Goal: Find specific page/section

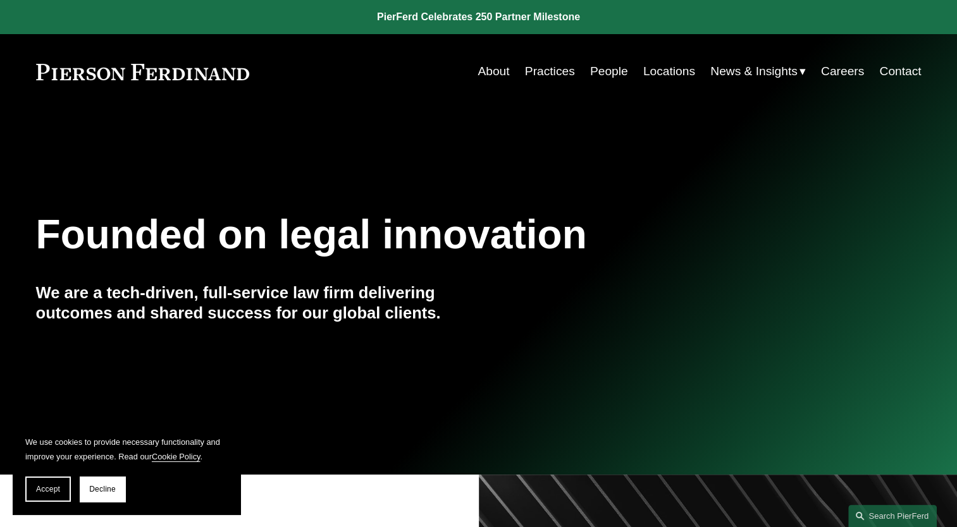
click at [664, 70] on link "Locations" at bounding box center [669, 71] width 52 height 24
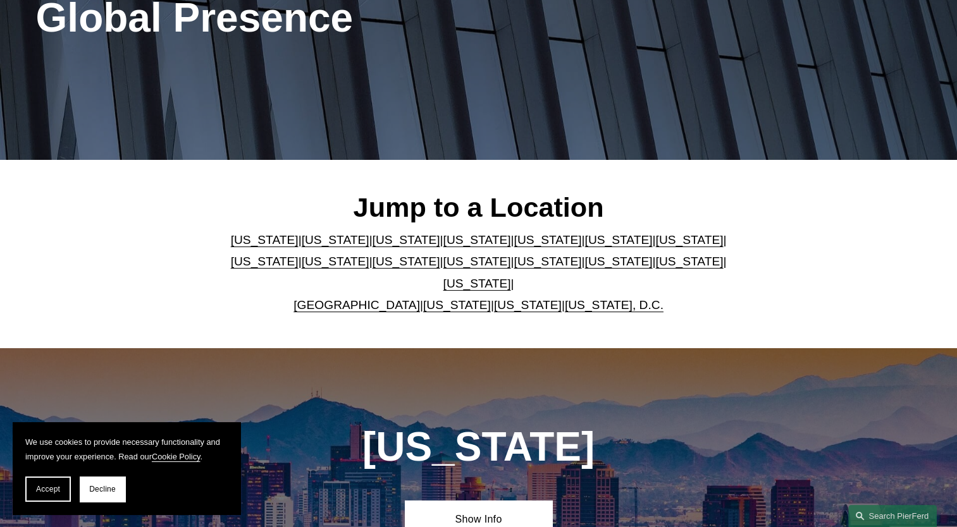
scroll to position [253, 0]
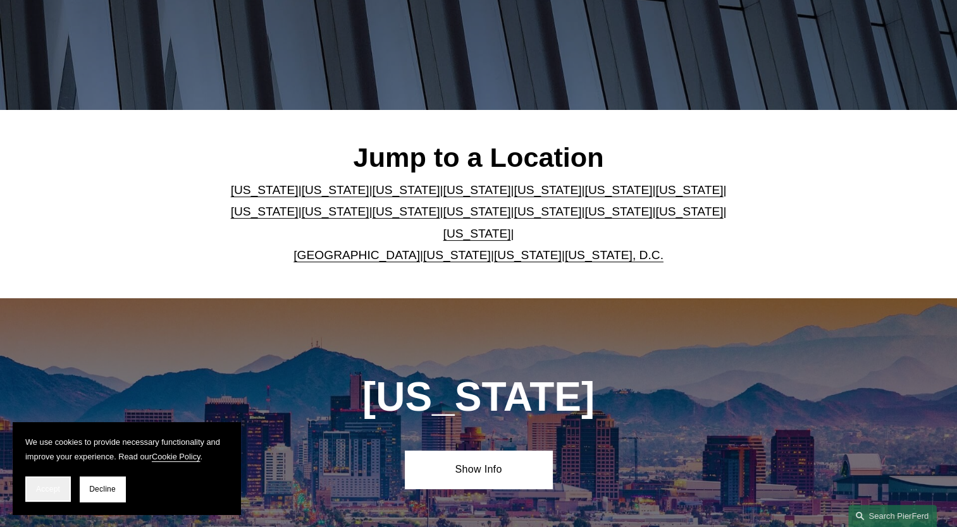
click at [62, 489] on button "Accept" at bounding box center [48, 489] width 46 height 25
drag, startPoint x: 62, startPoint y: 489, endPoint x: 73, endPoint y: 487, distance: 11.5
click at [62, 489] on div "[US_STATE] Show Info" at bounding box center [478, 431] width 957 height 266
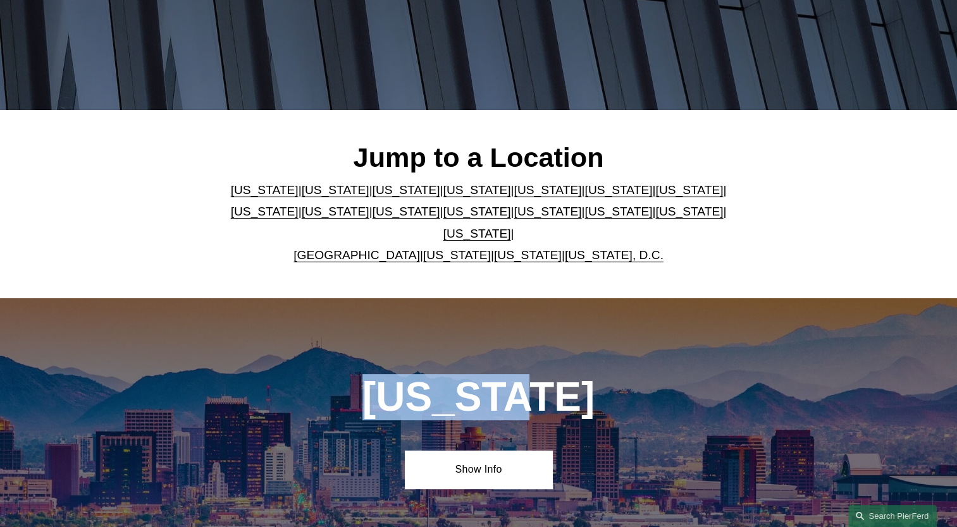
click at [797, 205] on div "Jump to a Location [US_STATE] | [US_STATE] | [US_STATE] | [US_STATE] | [US_STAT…" at bounding box center [478, 203] width 957 height 125
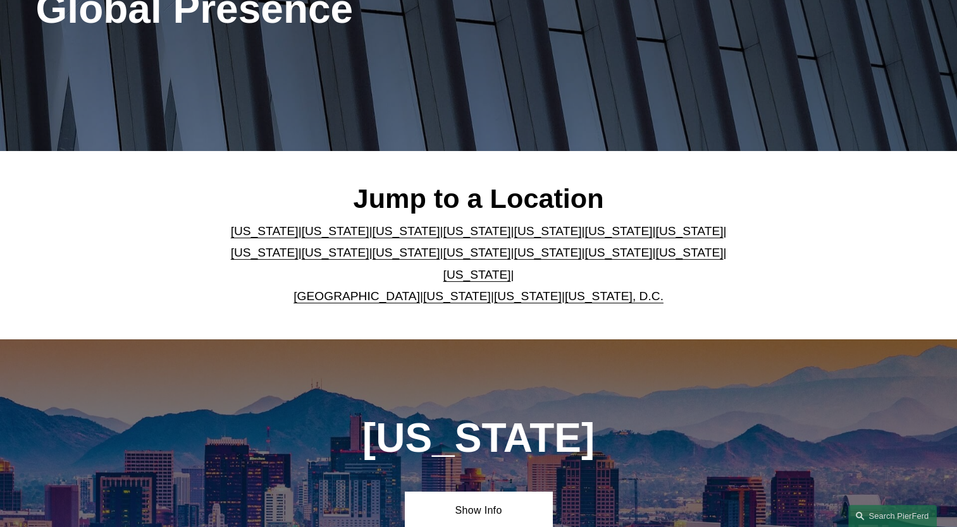
scroll to position [0, 0]
